Goal: Task Accomplishment & Management: Use online tool/utility

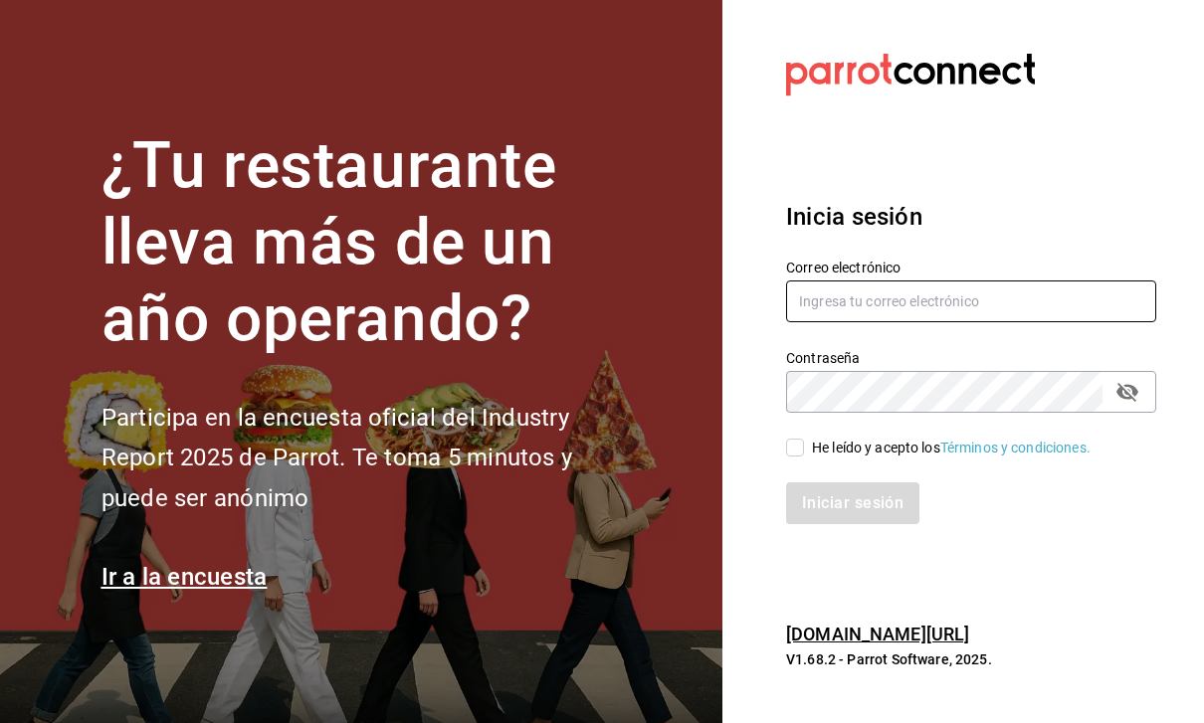
click at [888, 322] on input "text" at bounding box center [971, 302] width 370 height 42
type input "Hector.c.mind@gmail.com"
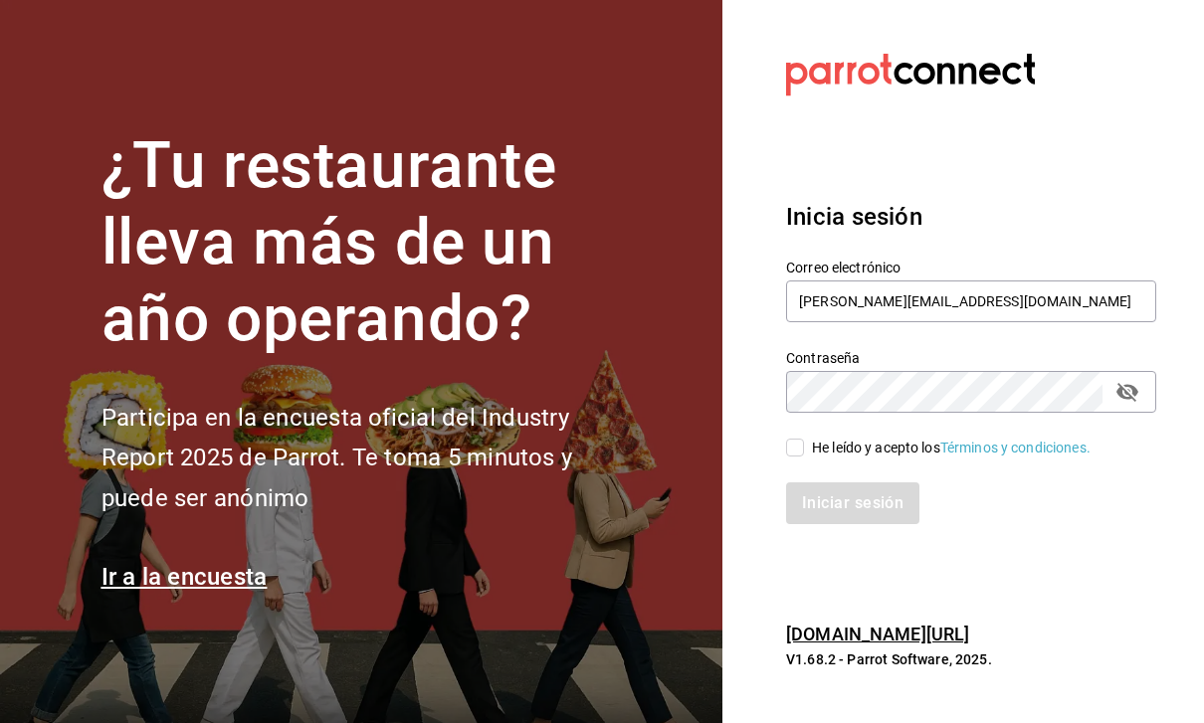
click at [818, 459] on div "He leído y acepto los Términos y condiciones." at bounding box center [951, 448] width 279 height 21
click at [804, 457] on input "He leído y acepto los Términos y condiciones." at bounding box center [795, 448] width 18 height 18
click at [818, 459] on div "He leído y acepto los Términos y condiciones." at bounding box center [951, 448] width 279 height 21
click at [804, 457] on input "He leído y acepto los Términos y condiciones." at bounding box center [795, 448] width 18 height 18
click at [787, 457] on input "He leído y acepto los Términos y condiciones." at bounding box center [795, 448] width 18 height 18
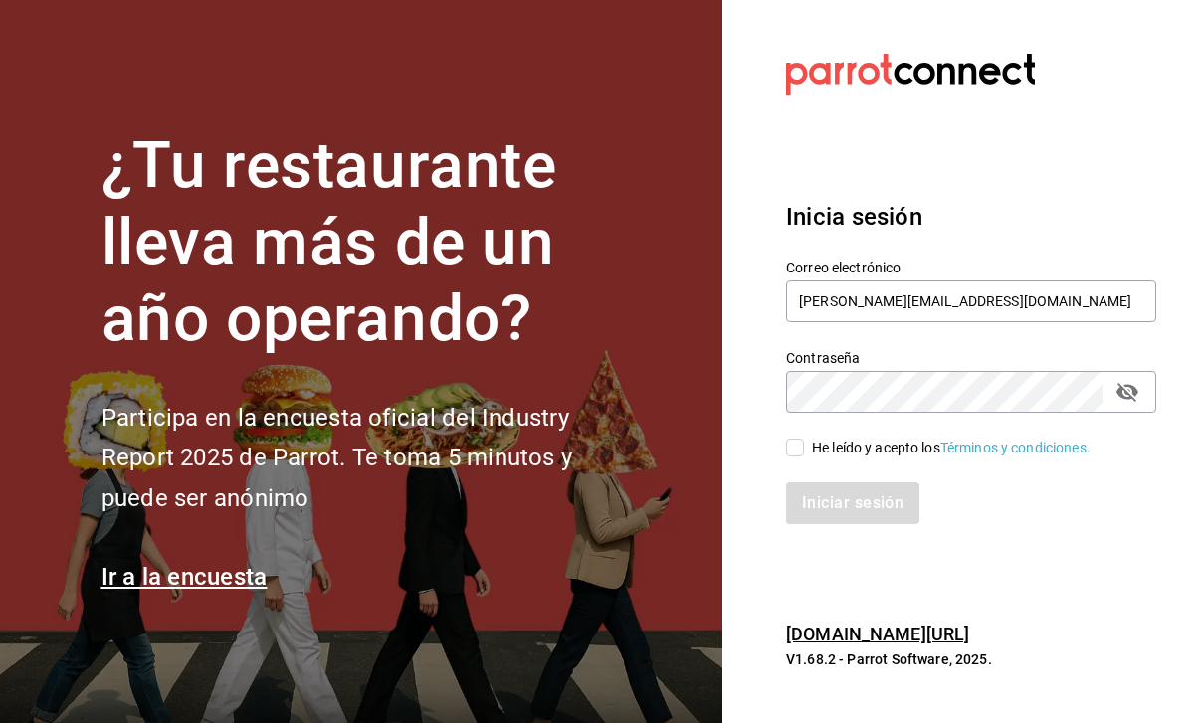
checkbox input "true"
click at [814, 524] on button "Iniciar sesión" at bounding box center [853, 503] width 135 height 42
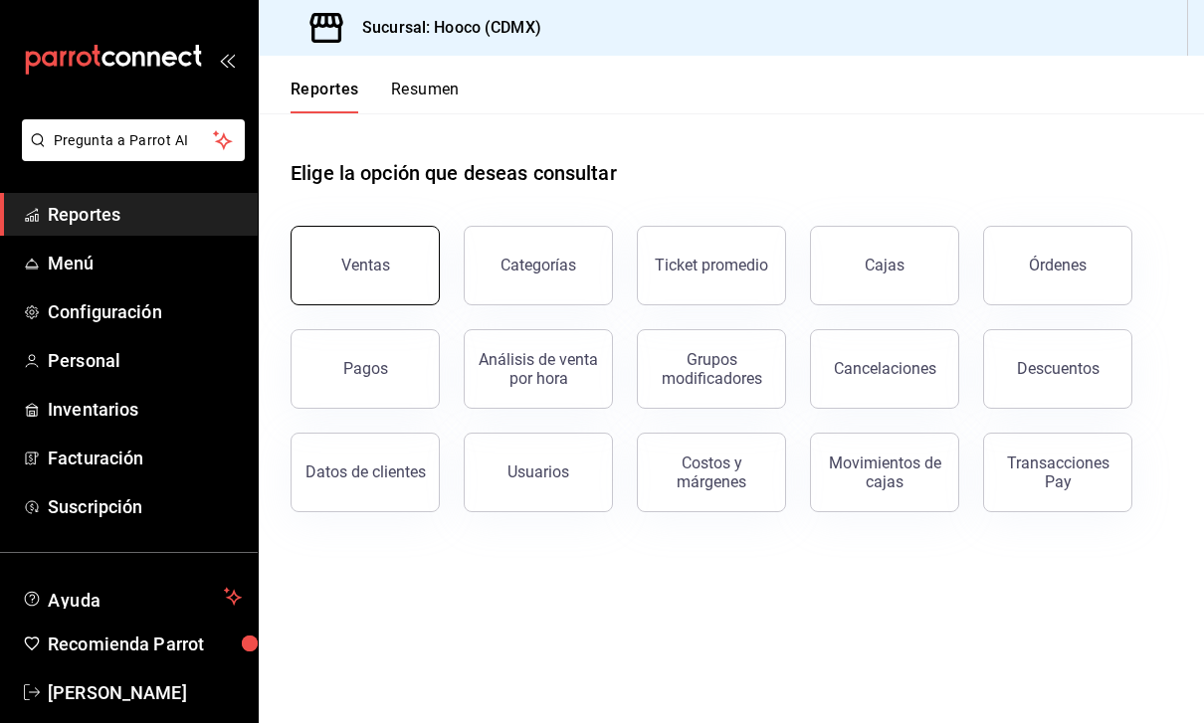
click at [375, 271] on div "Ventas" at bounding box center [365, 265] width 49 height 19
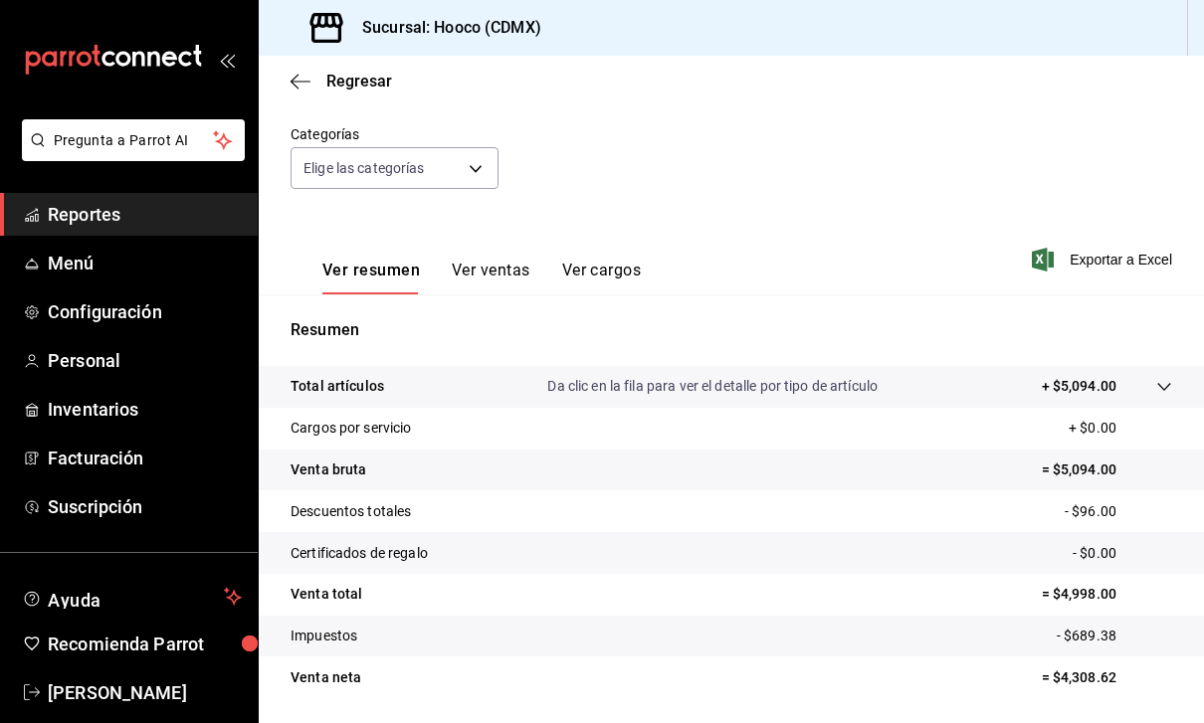
scroll to position [166, 0]
